Goal: Transaction & Acquisition: Obtain resource

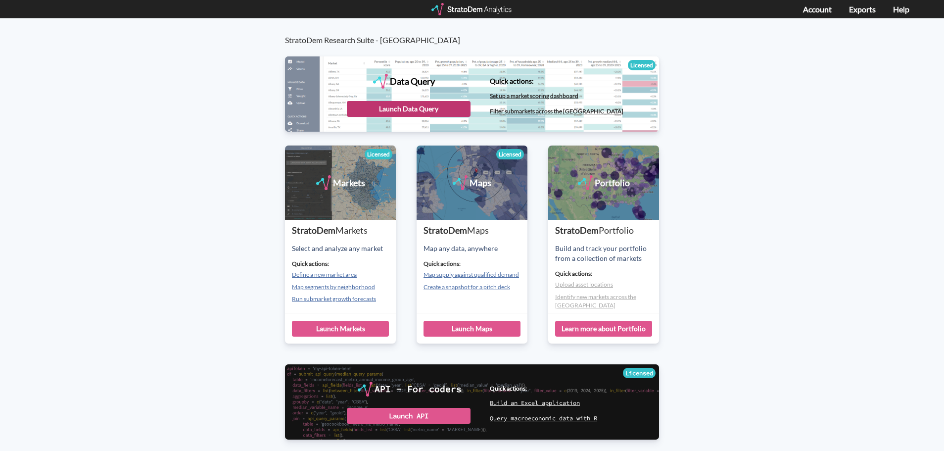
click at [399, 108] on div "Launch Data Query" at bounding box center [409, 109] width 124 height 16
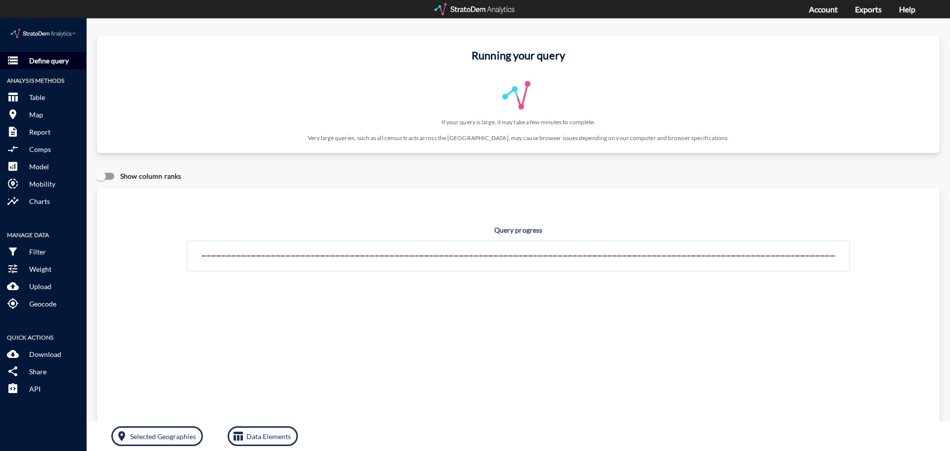
click p "Define query"
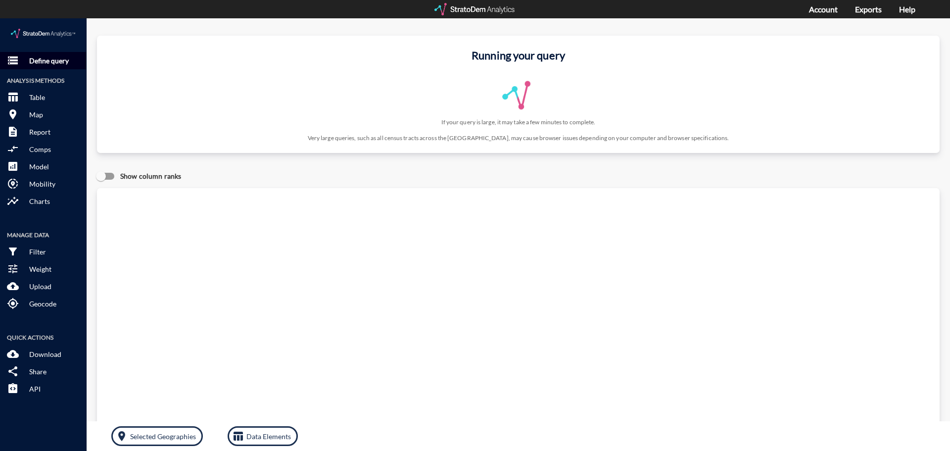
click p "Define query"
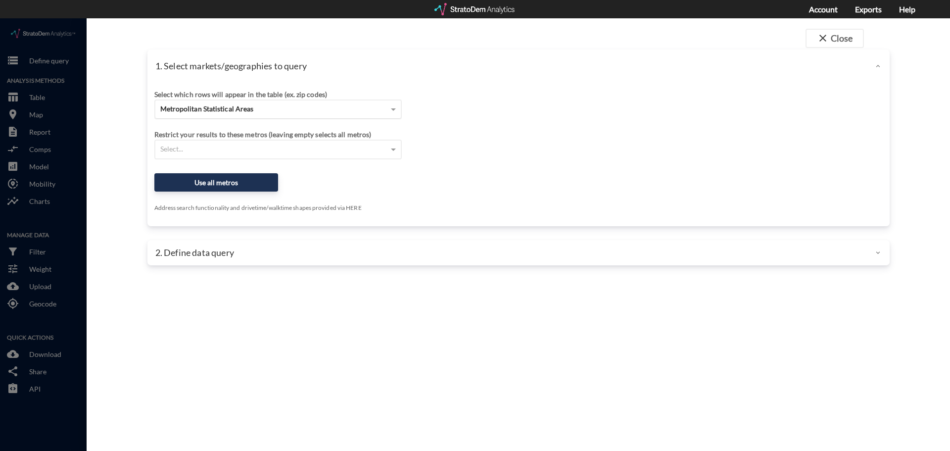
click span "Metropolitan Statistical Areas"
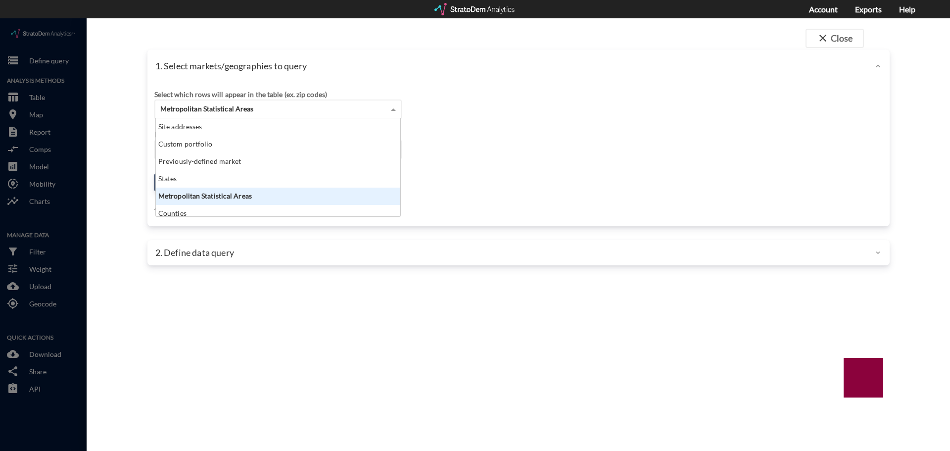
scroll to position [91, 238]
click span "Metropolitan Statistical Areas"
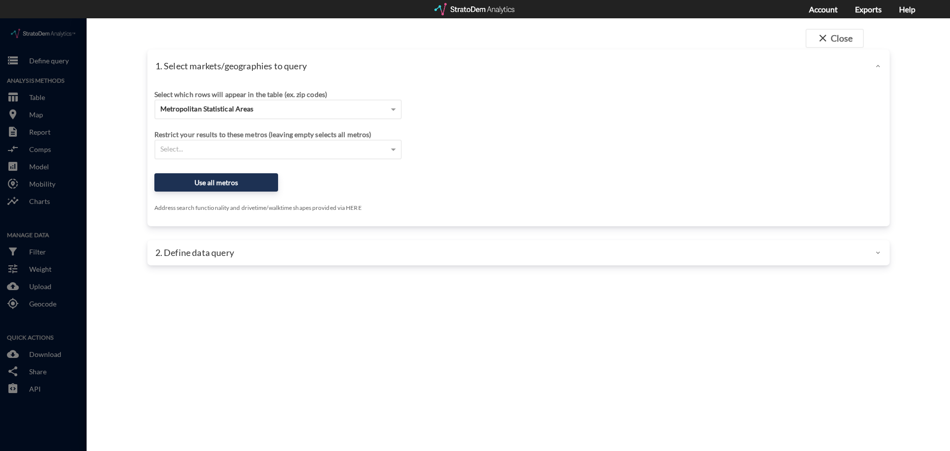
click div "Select which rows will appear in the table (ex. zip codes) Metropolitan Statist…"
click button "Use all metros"
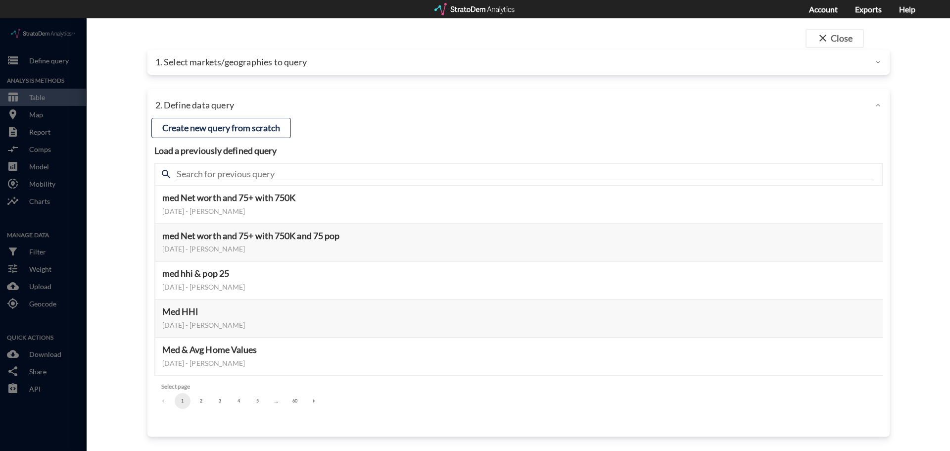
click div "search"
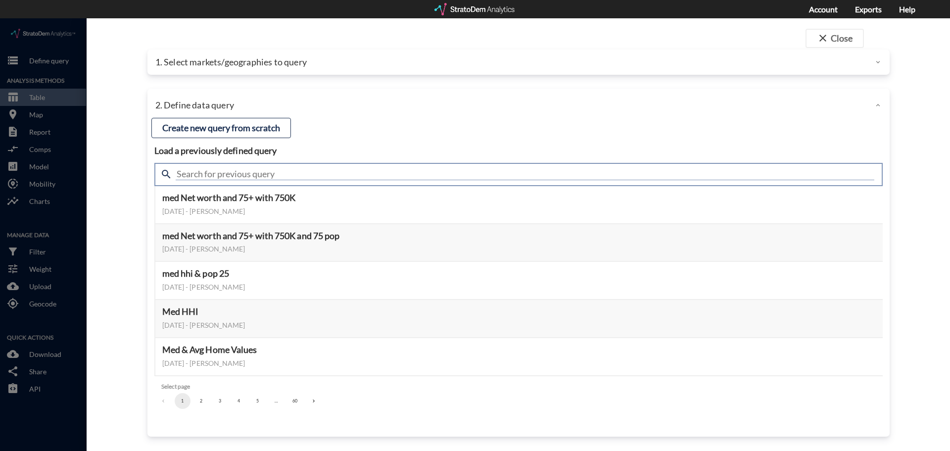
click input "text"
type input "75"
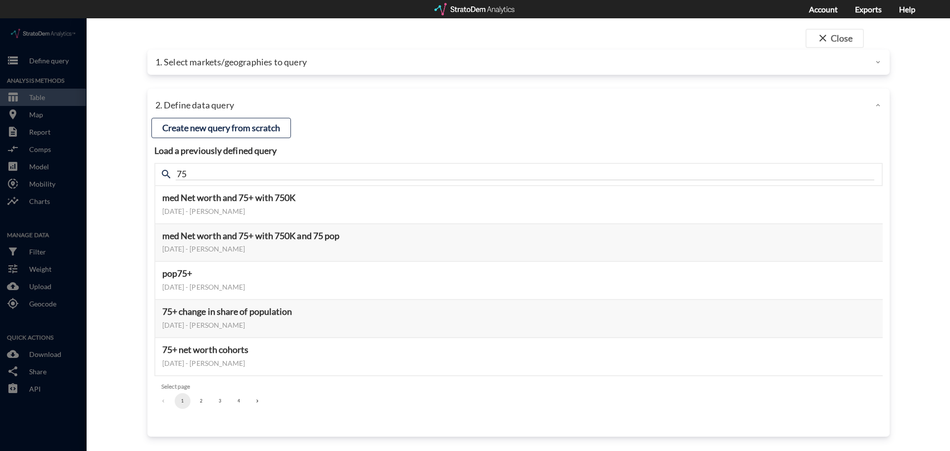
click button "2"
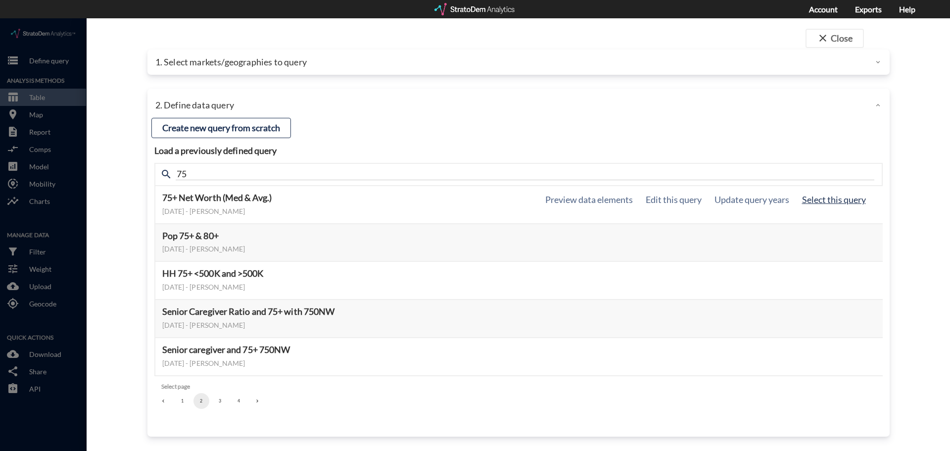
click button "Select this query"
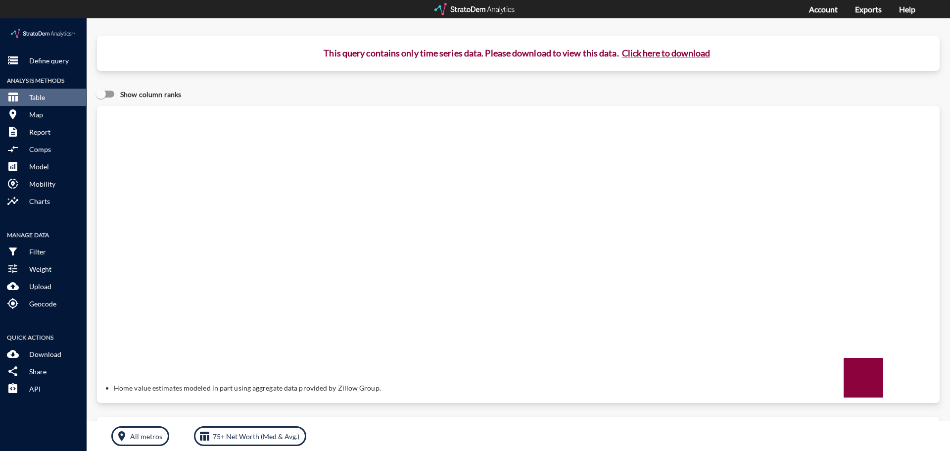
click button "Click here to download"
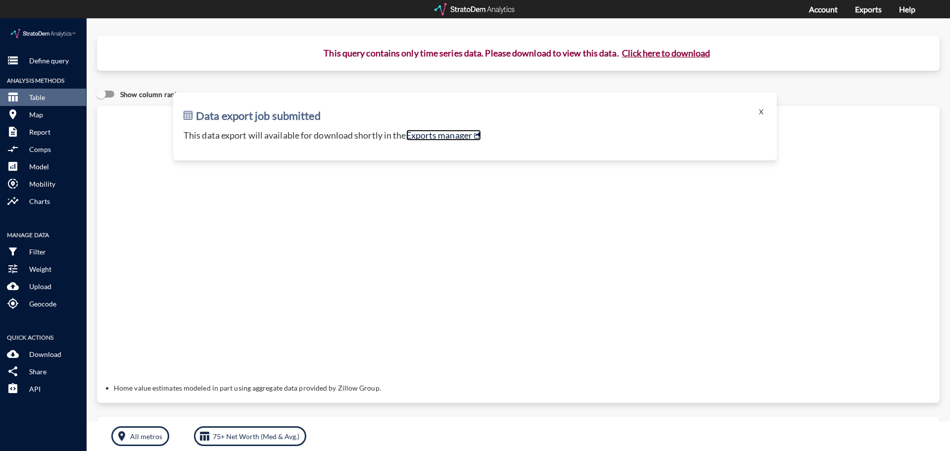
click link "Exports manager"
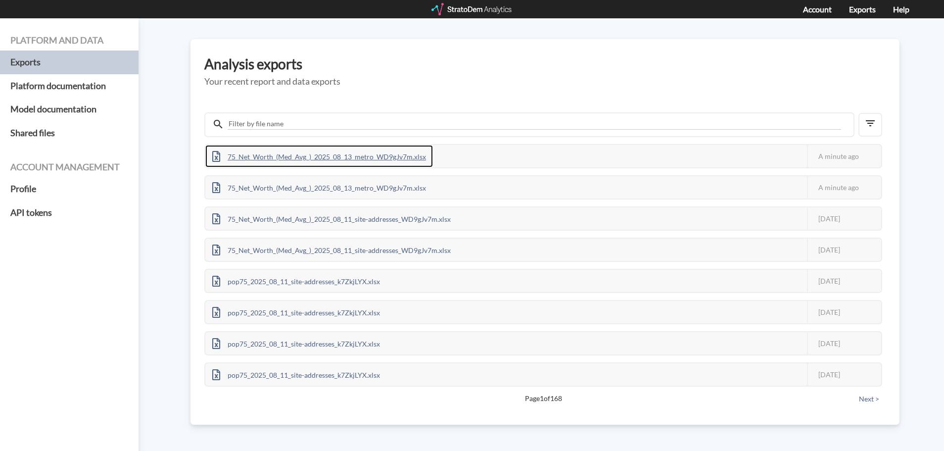
click at [305, 159] on div "75_Net_Worth_(Med_Avg_)_2025_08_13_metro_WD9gJv7m.xlsx" at bounding box center [319, 156] width 228 height 22
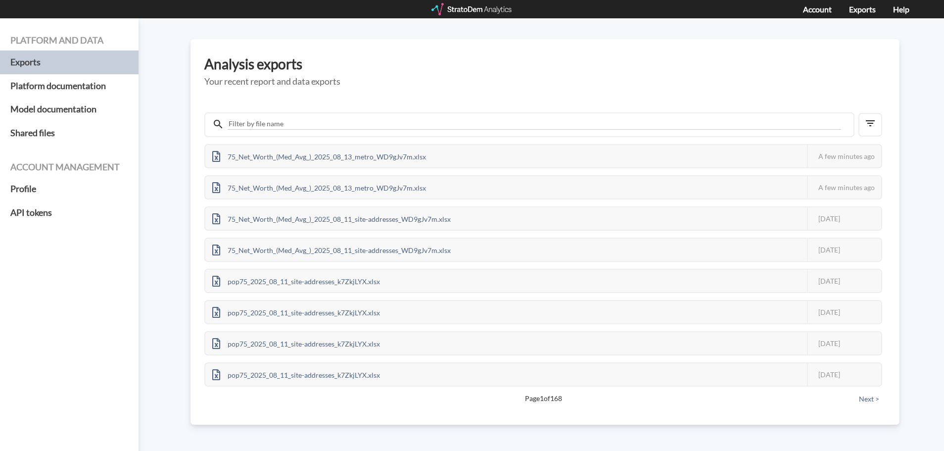
click at [905, 117] on div "Platform and data Exports Platform documentation Model documentation Shared fil…" at bounding box center [472, 234] width 944 height 432
